Goal: Information Seeking & Learning: Learn about a topic

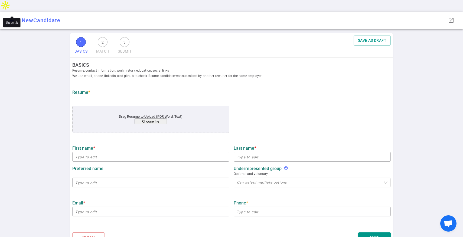
click at [9, 17] on span "arrow_back" at bounding box center [12, 20] width 6 height 6
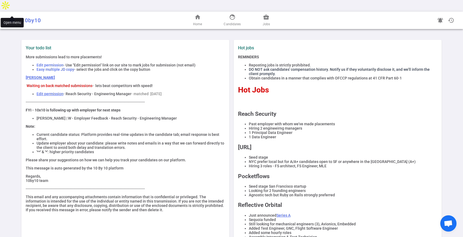
click at [14, 15] on button "menu" at bounding box center [11, 20] width 11 height 11
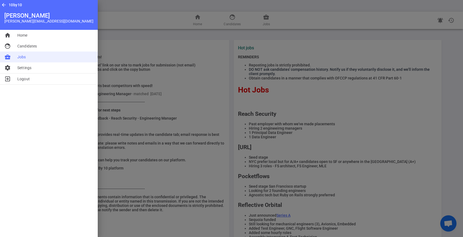
click at [22, 58] on span "Jobs" at bounding box center [21, 56] width 9 height 5
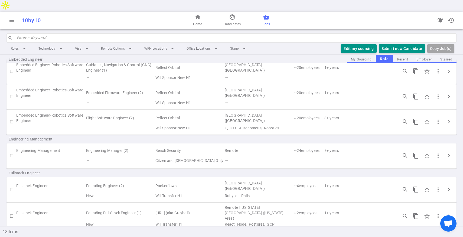
scroll to position [110, 0]
click at [31, 147] on td "Engineering Management" at bounding box center [50, 152] width 69 height 10
click at [450, 154] on span "chevron_right" at bounding box center [449, 157] width 6 height 6
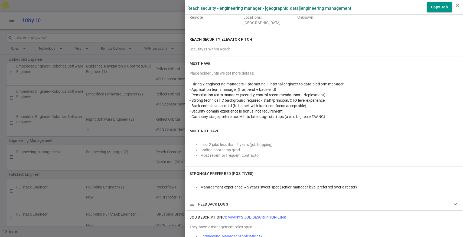
scroll to position [81, 0]
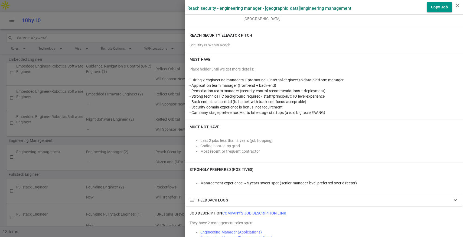
click at [174, 111] on div at bounding box center [231, 118] width 463 height 237
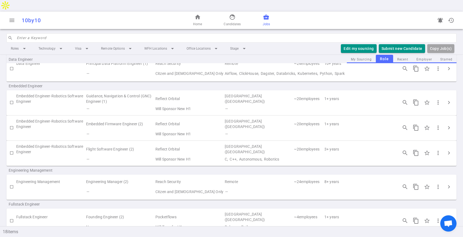
scroll to position [81, 0]
click at [448, 183] on span "chevron_right" at bounding box center [449, 186] width 6 height 6
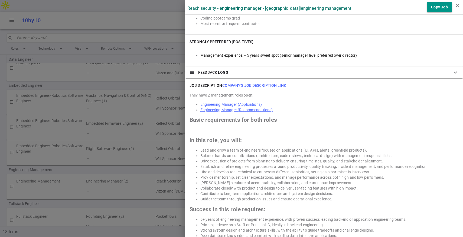
scroll to position [203, 0]
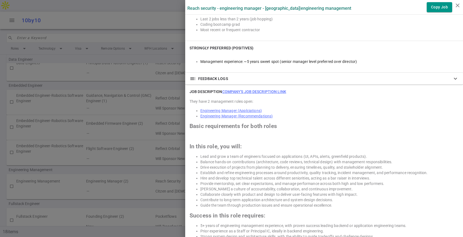
click at [253, 89] on link "Company's job description link" at bounding box center [254, 91] width 64 height 4
click at [102, 79] on div at bounding box center [231, 118] width 463 height 237
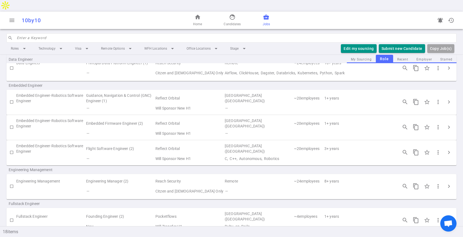
scroll to position [0, 0]
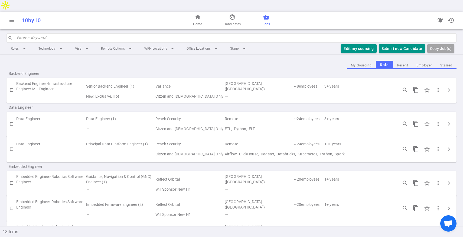
click at [145, 80] on td "Senior Backend Engineer (1)" at bounding box center [120, 86] width 69 height 12
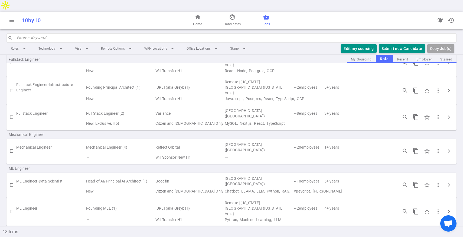
scroll to position [263, 0]
click at [451, 115] on span "chevron_right" at bounding box center [449, 118] width 6 height 6
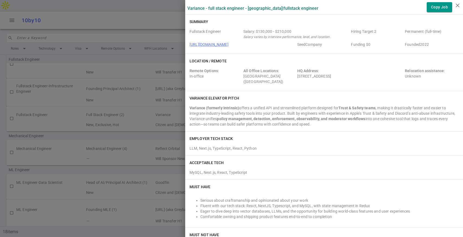
click at [146, 74] on div at bounding box center [231, 118] width 463 height 237
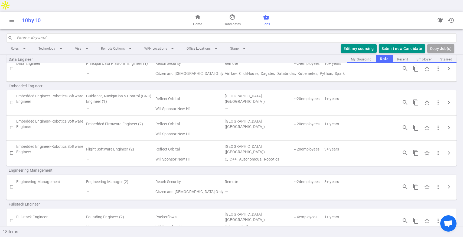
scroll to position [0, 0]
